Goal: Check status: Check status

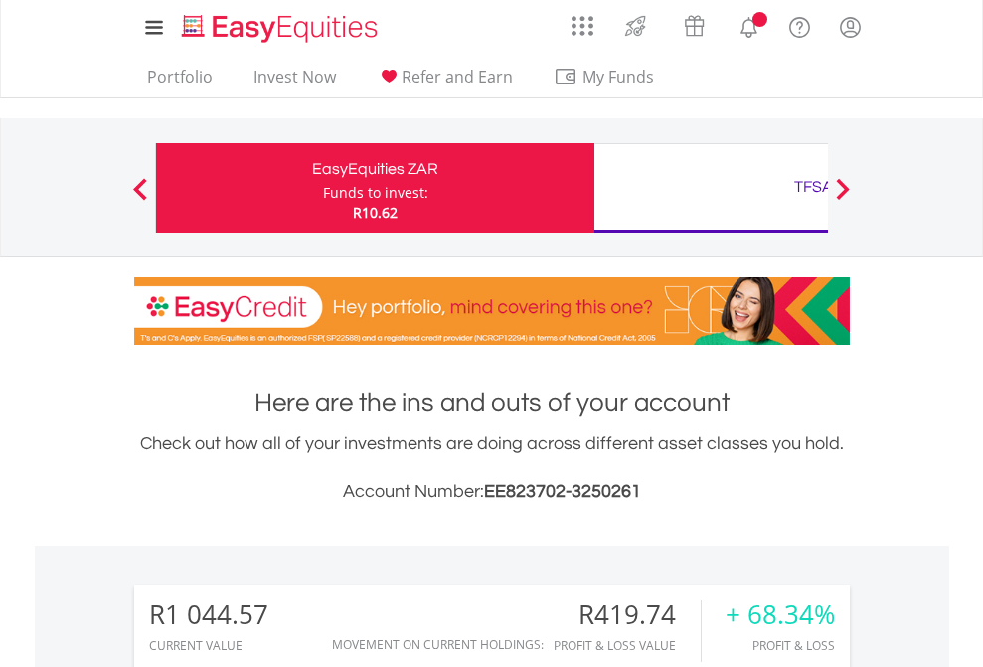
scroll to position [191, 312]
click at [323, 188] on div "Funds to invest:" at bounding box center [375, 193] width 105 height 20
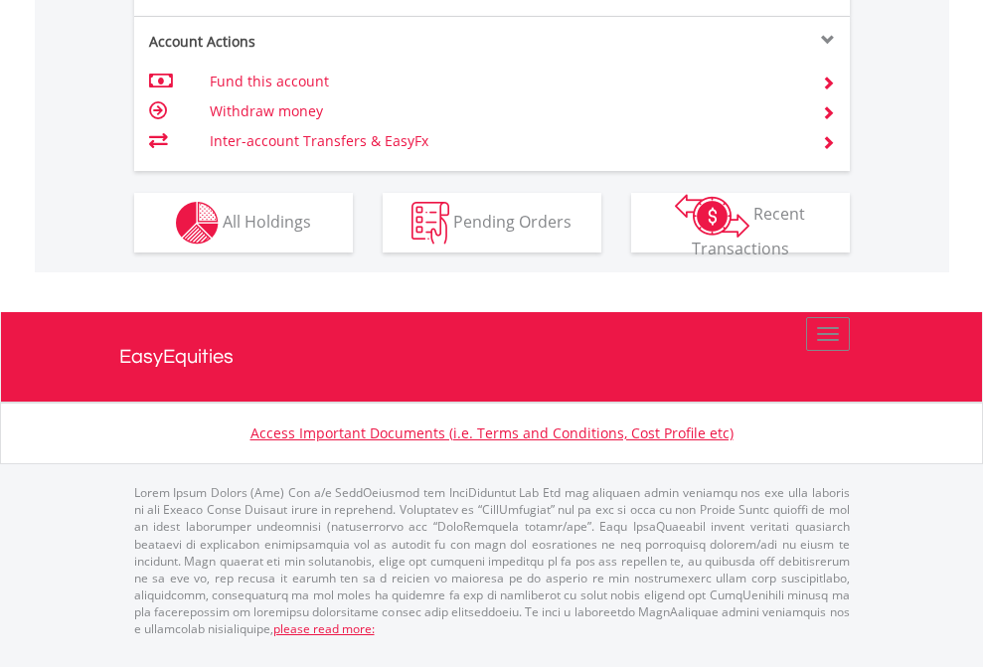
scroll to position [1946, 0]
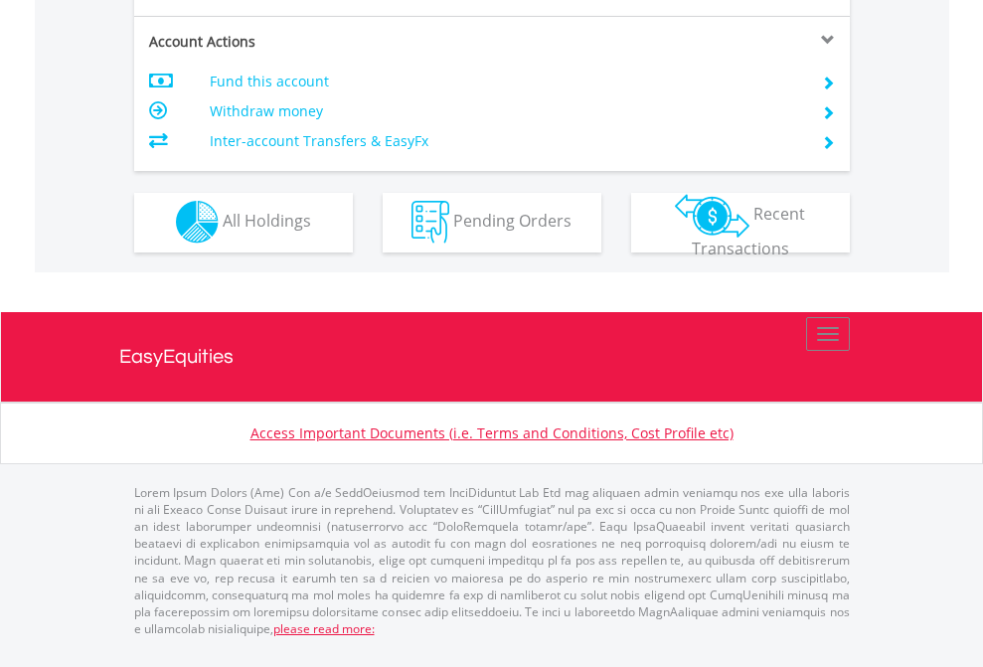
scroll to position [1859, 0]
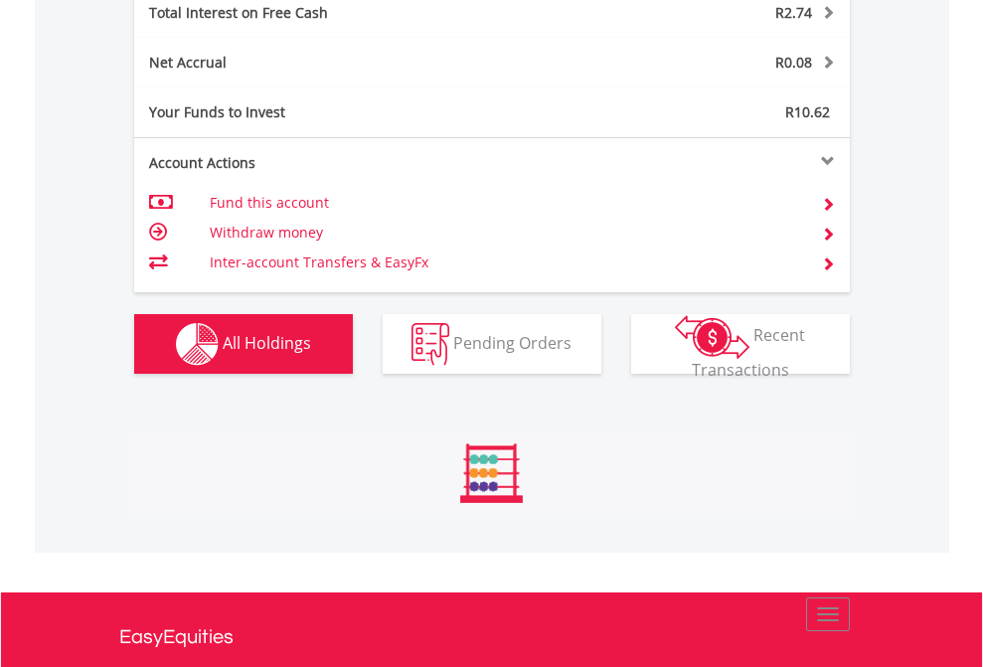
scroll to position [191, 312]
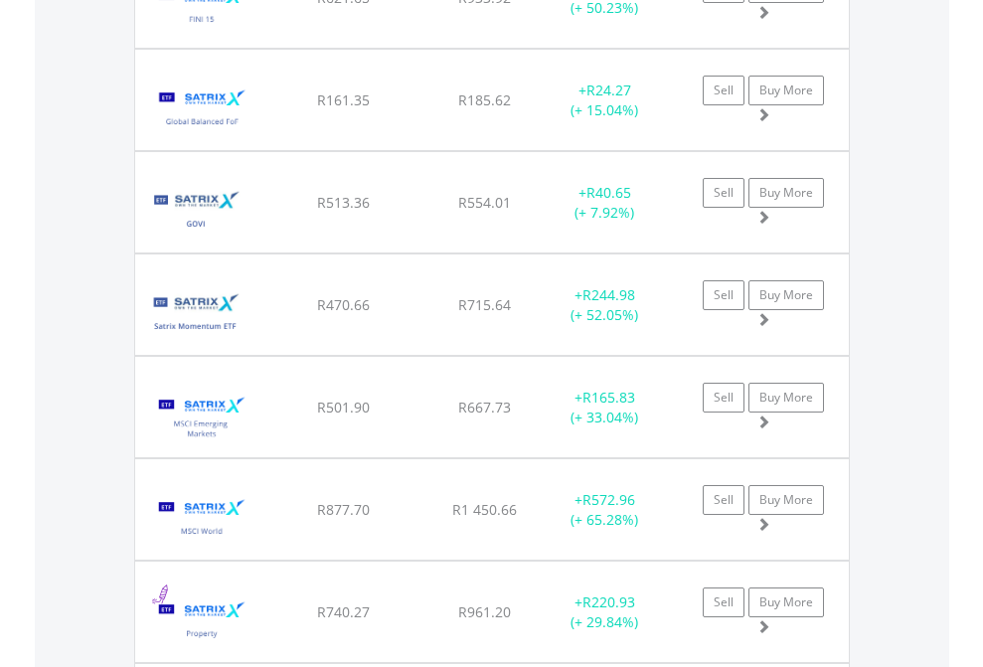
scroll to position [191, 312]
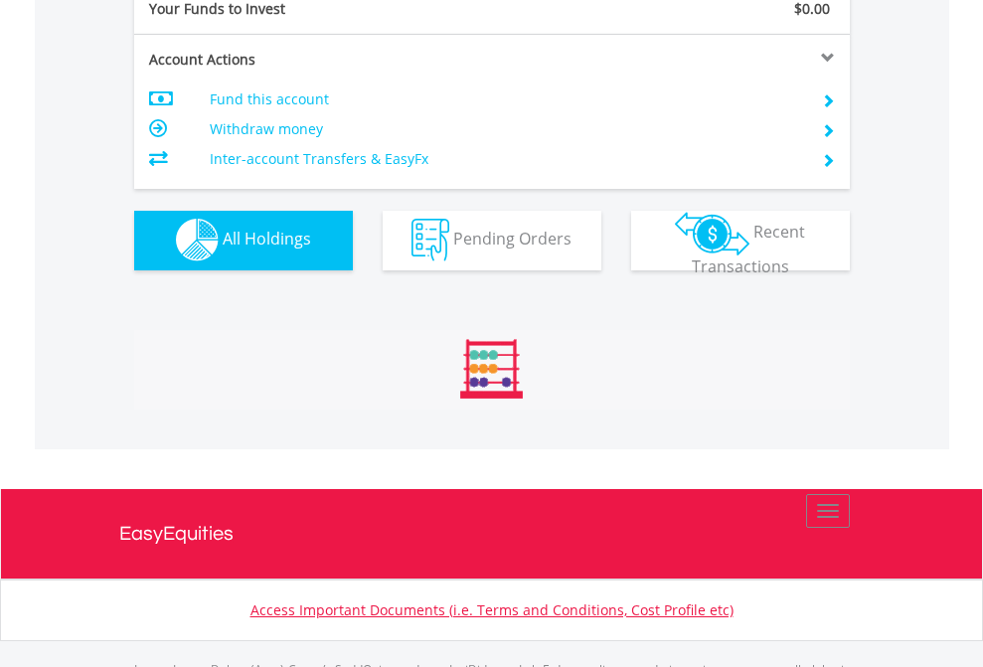
scroll to position [1969, 0]
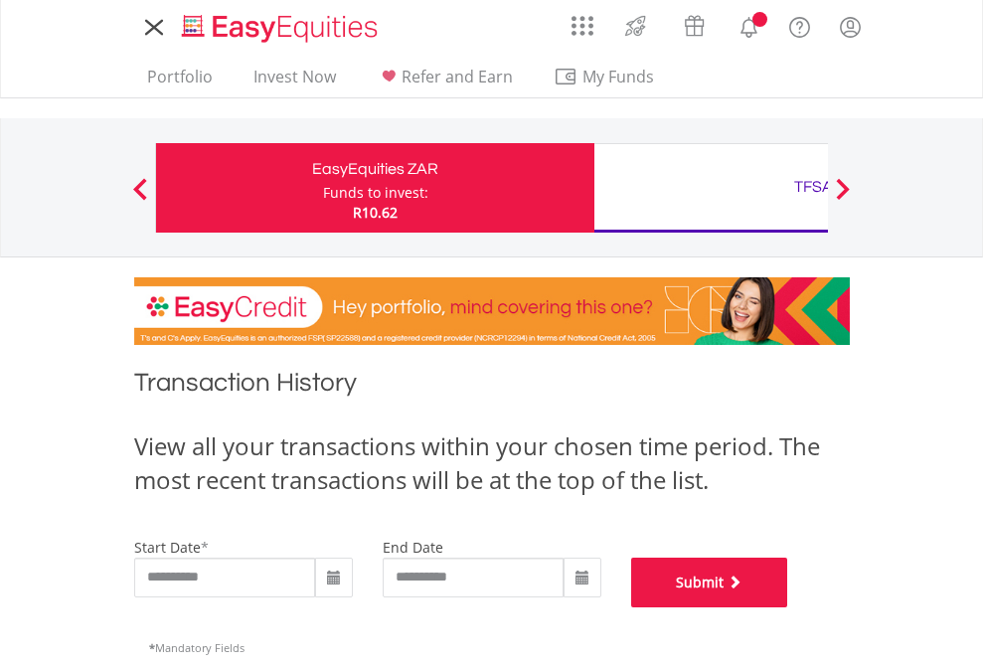
click at [788, 607] on button "Submit" at bounding box center [709, 583] width 157 height 50
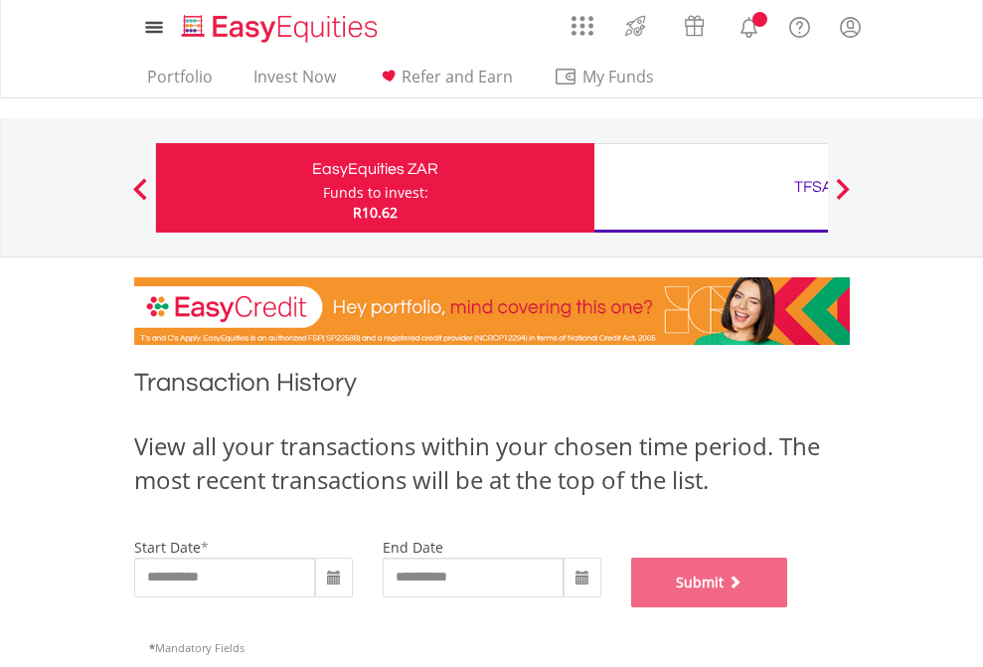
scroll to position [806, 0]
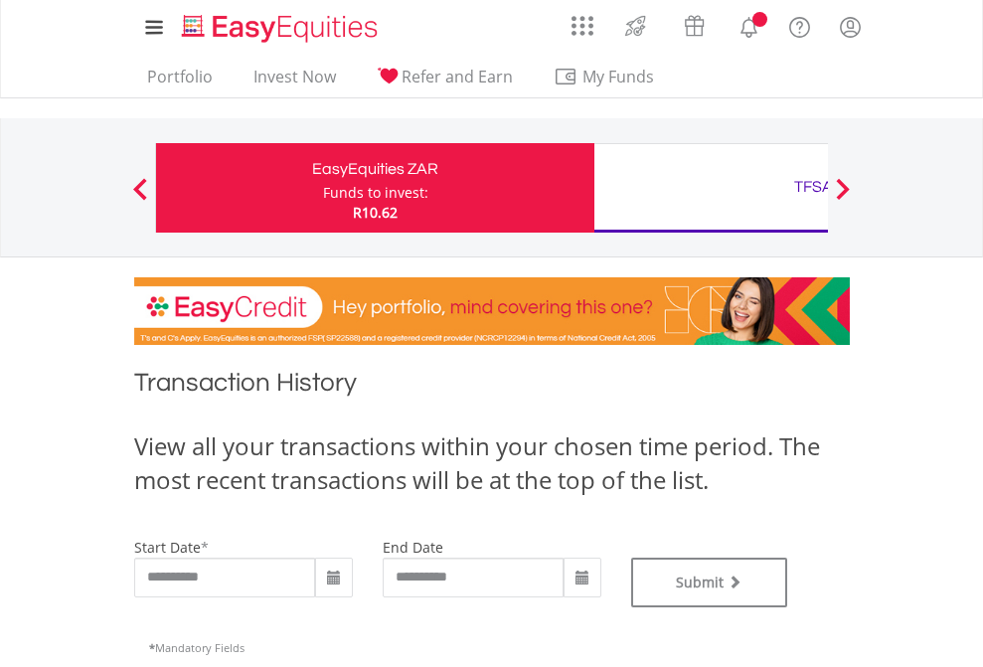
click at [711, 188] on div "TFSA" at bounding box center [813, 187] width 415 height 28
type input "**********"
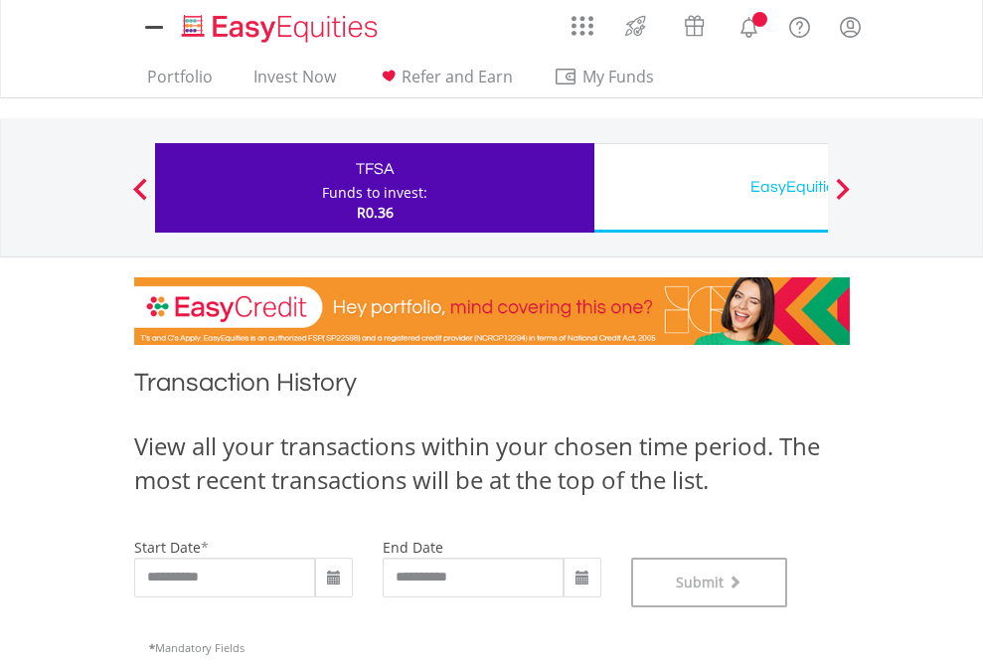
scroll to position [806, 0]
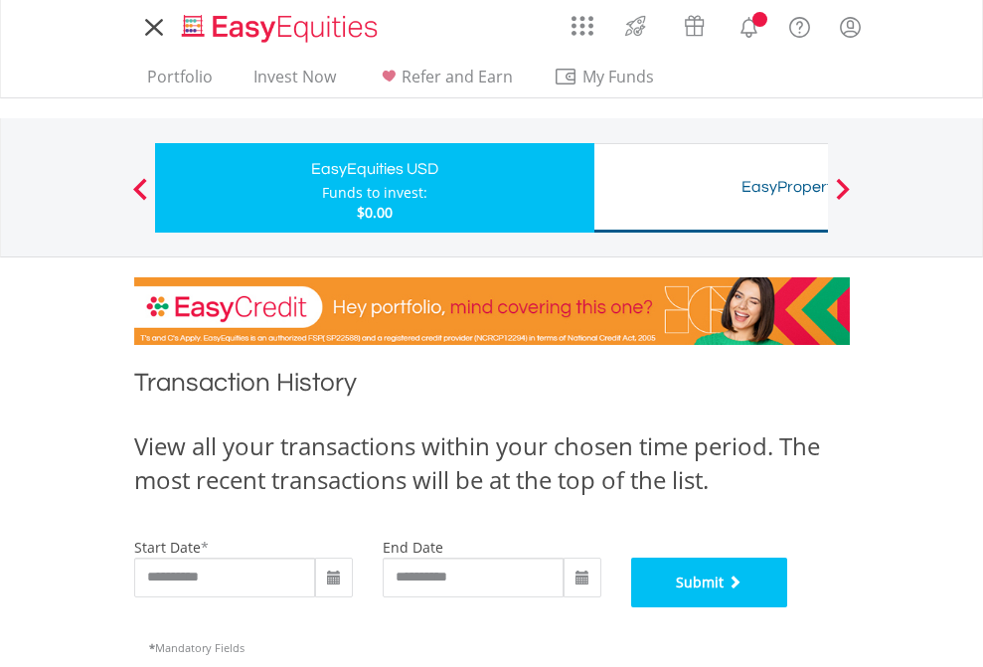
click at [788, 607] on button "Submit" at bounding box center [709, 583] width 157 height 50
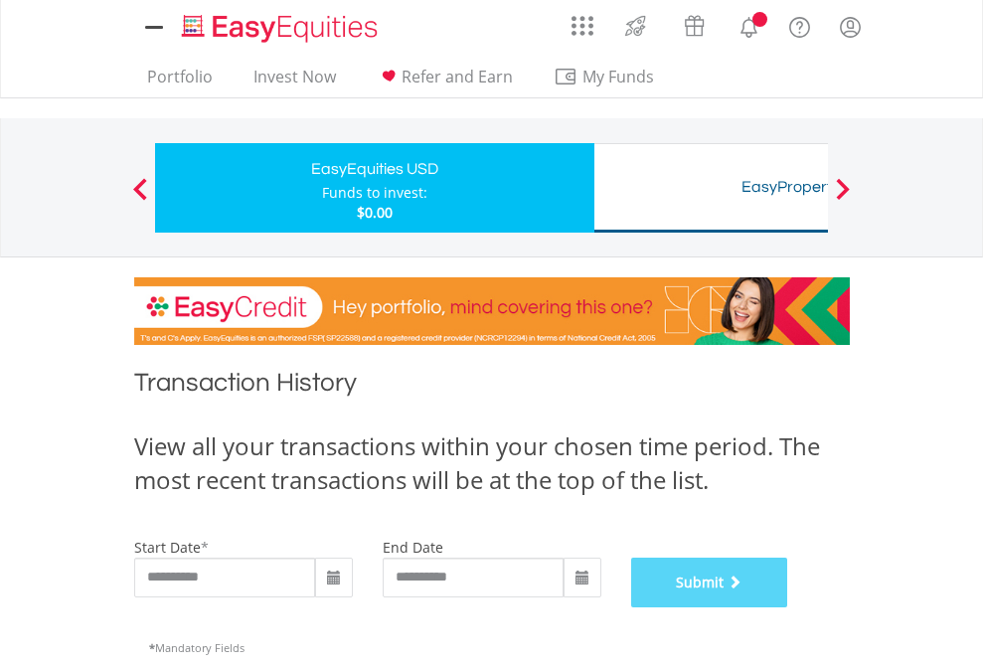
scroll to position [806, 0]
